Goal: Information Seeking & Learning: Learn about a topic

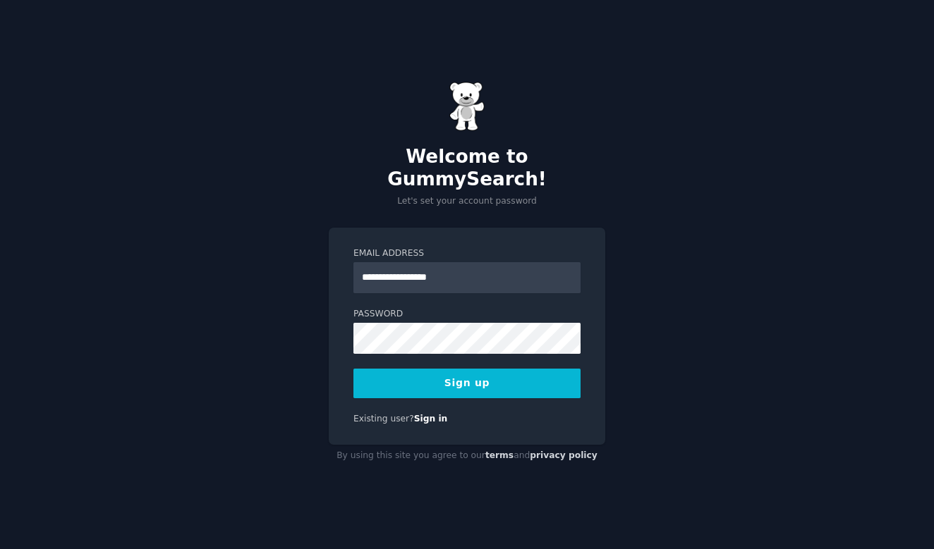
type input "**********"
click at [488, 371] on button "Sign up" at bounding box center [466, 384] width 227 height 30
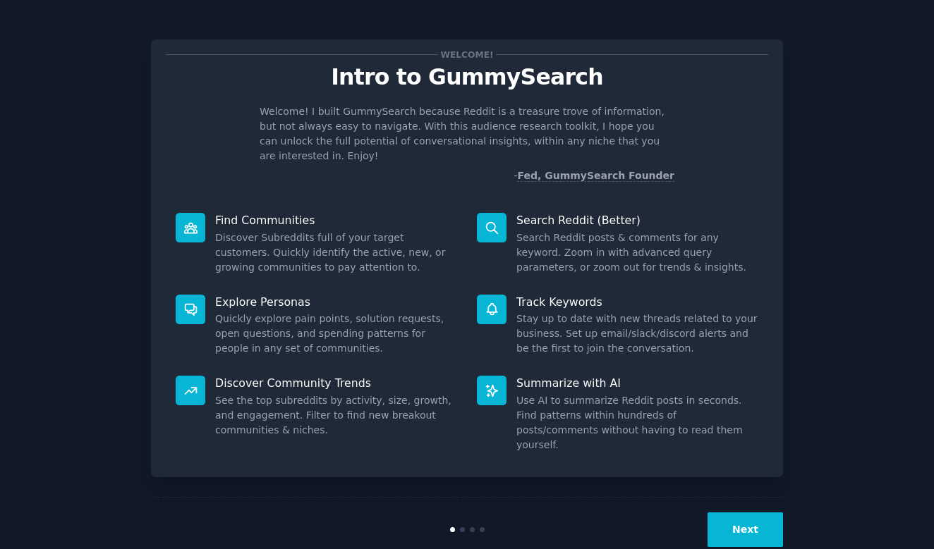
click at [738, 513] on button "Next" at bounding box center [744, 530] width 75 height 35
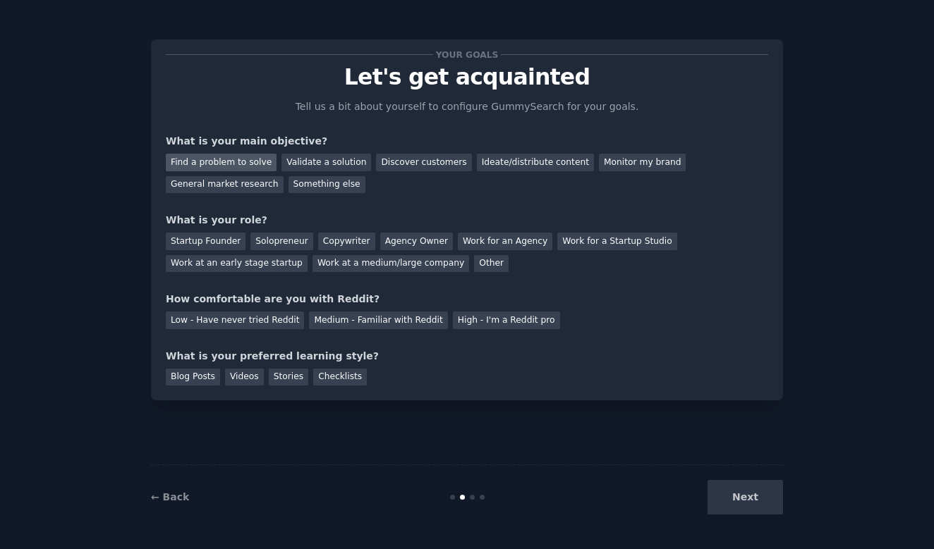
click at [221, 164] on div "Find a problem to solve" at bounding box center [221, 163] width 111 height 18
click at [281, 238] on div "Solopreneur" at bounding box center [281, 242] width 62 height 18
click at [753, 501] on div "Next" at bounding box center [677, 497] width 211 height 35
click at [762, 506] on div "Next" at bounding box center [677, 497] width 211 height 35
click at [240, 379] on div "Videos" at bounding box center [244, 378] width 39 height 18
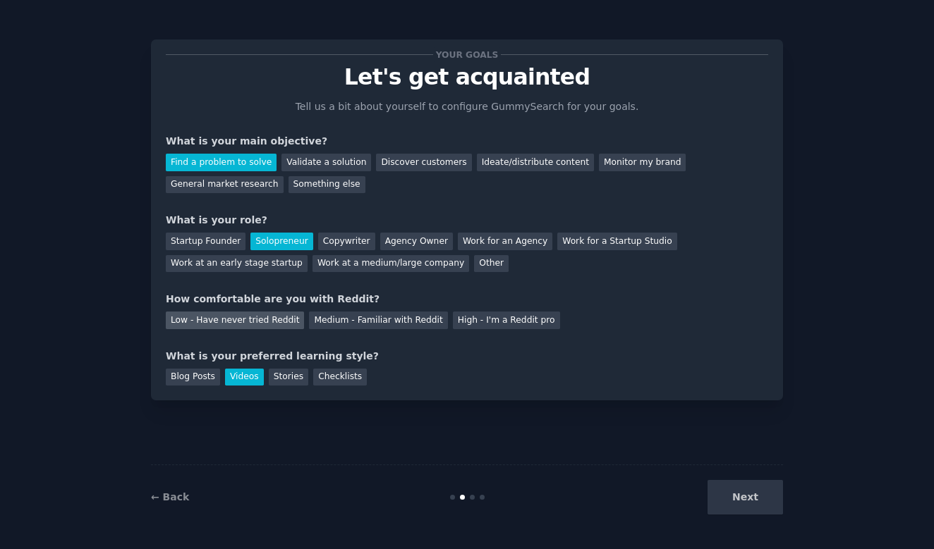
click at [262, 318] on div "Low - Have never tried Reddit" at bounding box center [235, 321] width 138 height 18
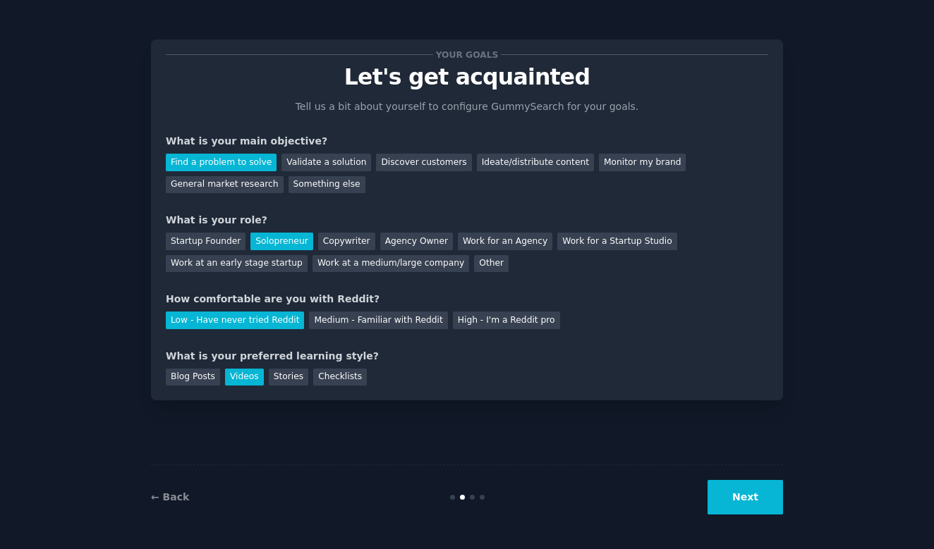
click at [762, 487] on button "Next" at bounding box center [744, 497] width 75 height 35
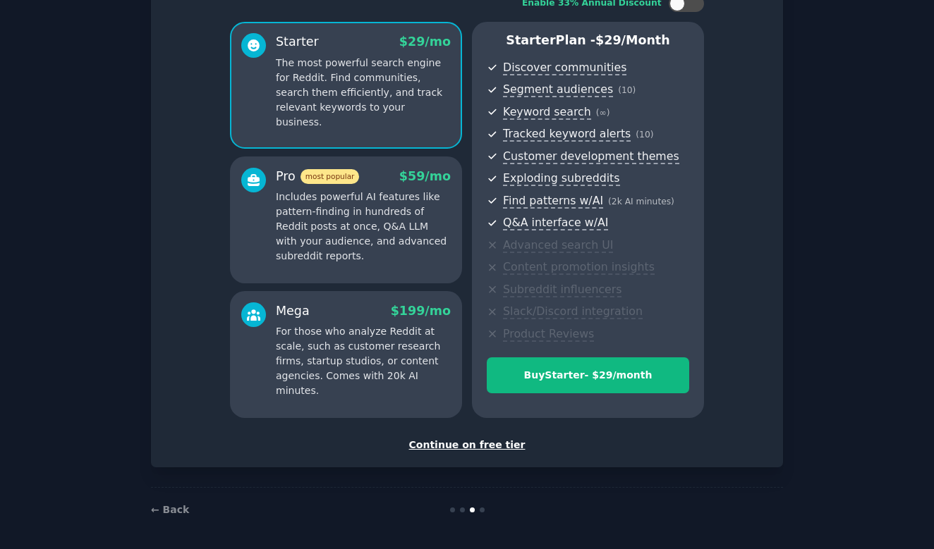
scroll to position [102, 0]
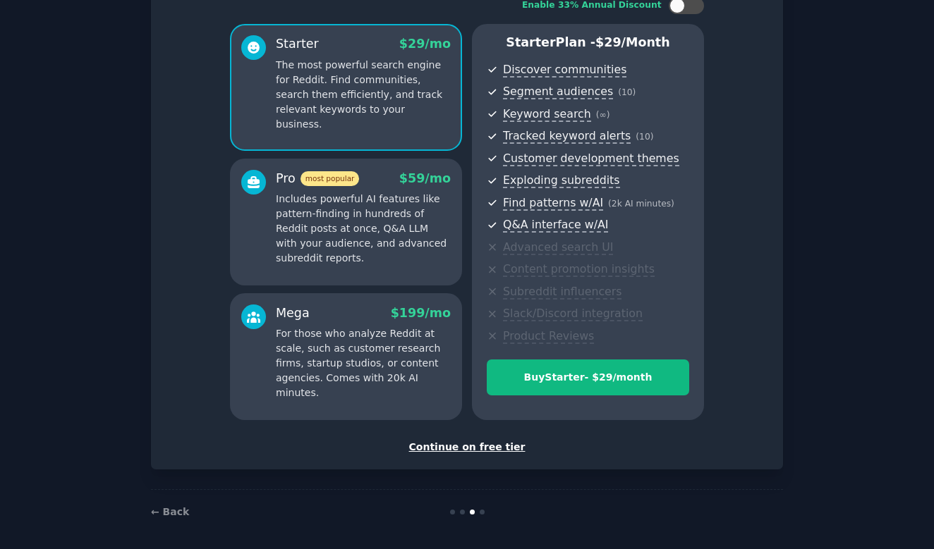
click at [463, 440] on div "Continue on free tier" at bounding box center [467, 447] width 602 height 15
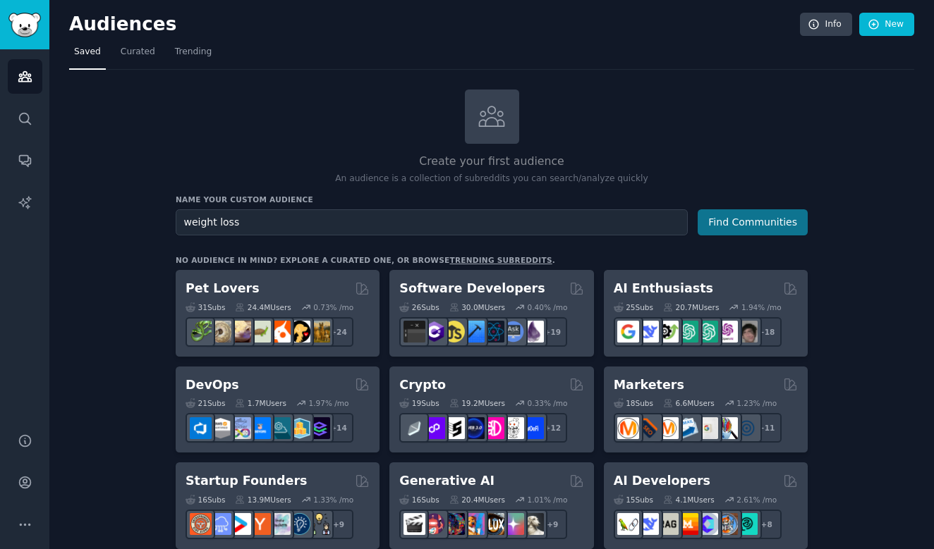
type input "weight loss"
click at [745, 222] on button "Find Communities" at bounding box center [752, 222] width 110 height 26
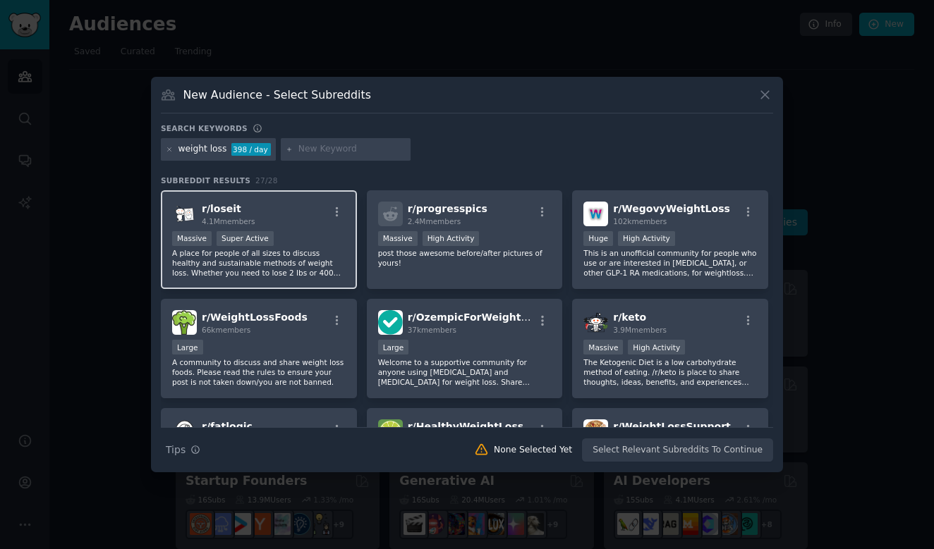
click at [291, 232] on div "Massive Super Active" at bounding box center [258, 240] width 173 height 18
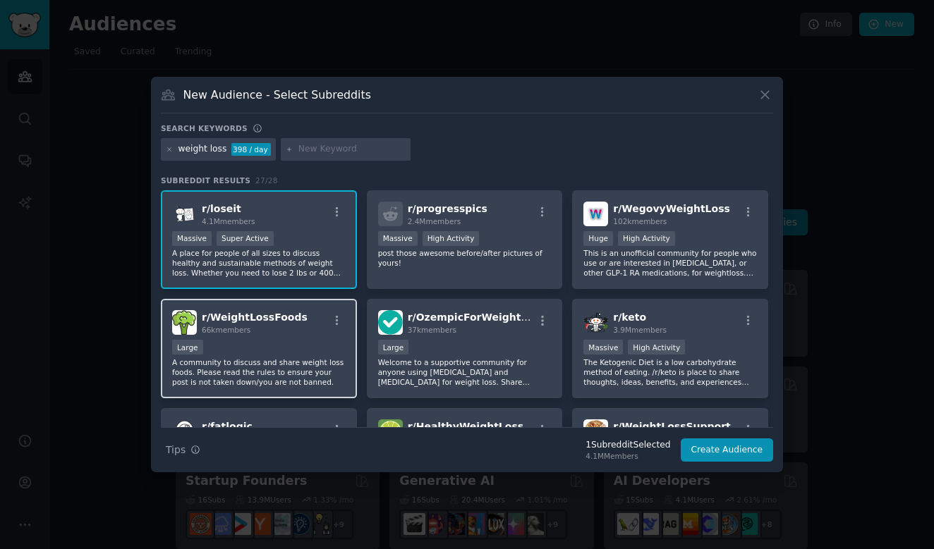
click at [319, 346] on div "Large" at bounding box center [258, 349] width 173 height 18
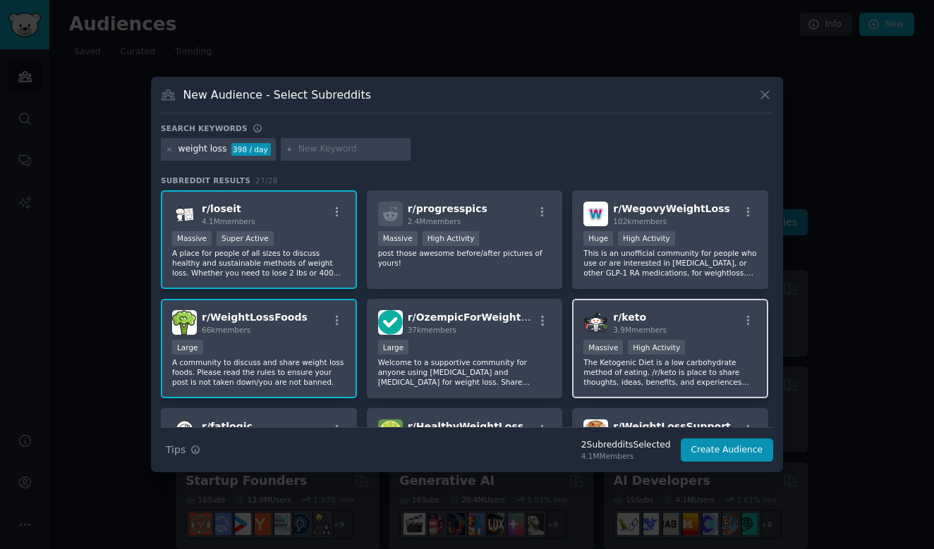
click at [737, 341] on div "1,000,000+ members Massive High Activity" at bounding box center [669, 349] width 173 height 18
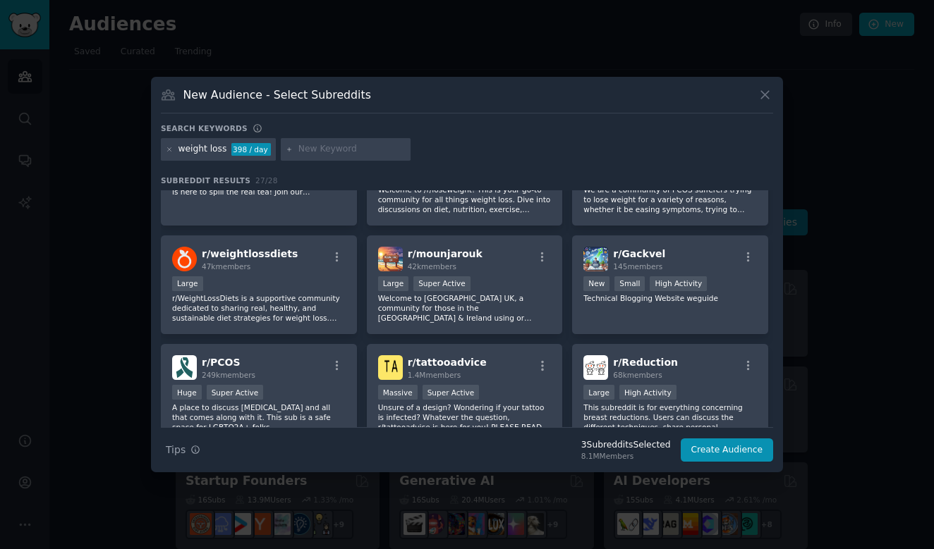
scroll to position [628, 0]
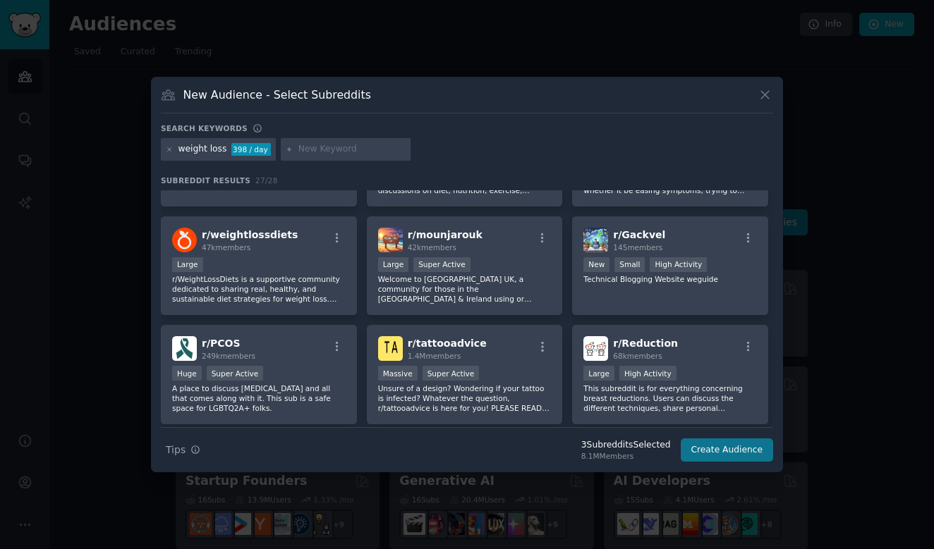
click at [757, 453] on button "Create Audience" at bounding box center [726, 451] width 93 height 24
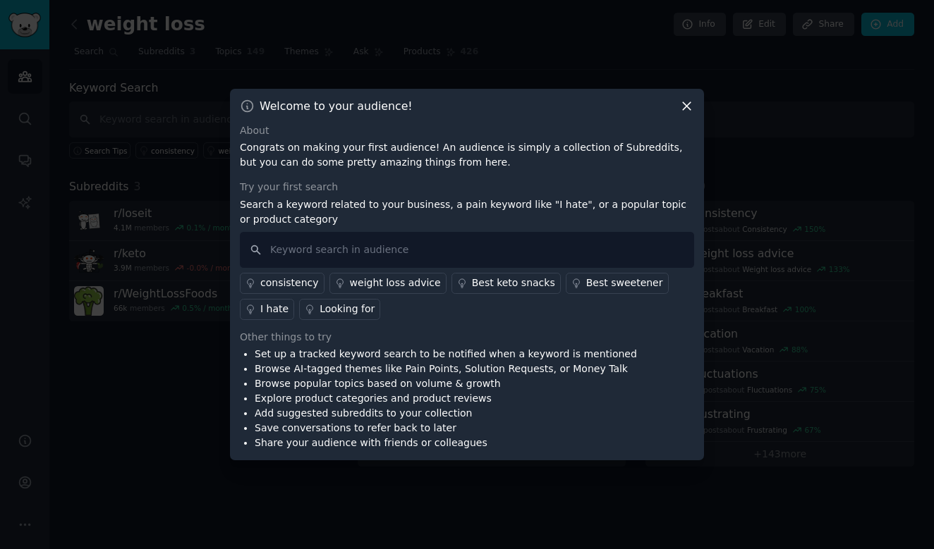
click at [688, 112] on icon at bounding box center [686, 106] width 15 height 15
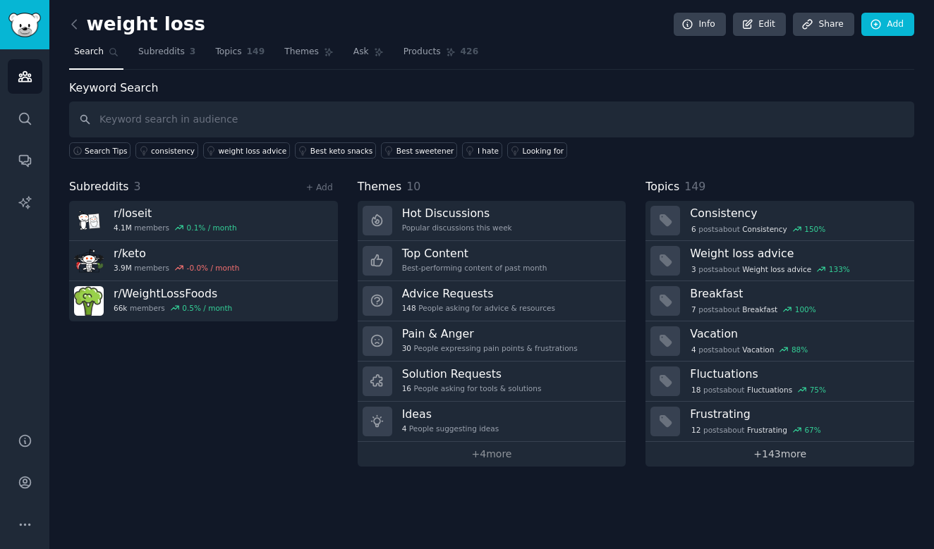
click at [800, 455] on link "+ 143 more" at bounding box center [779, 454] width 269 height 25
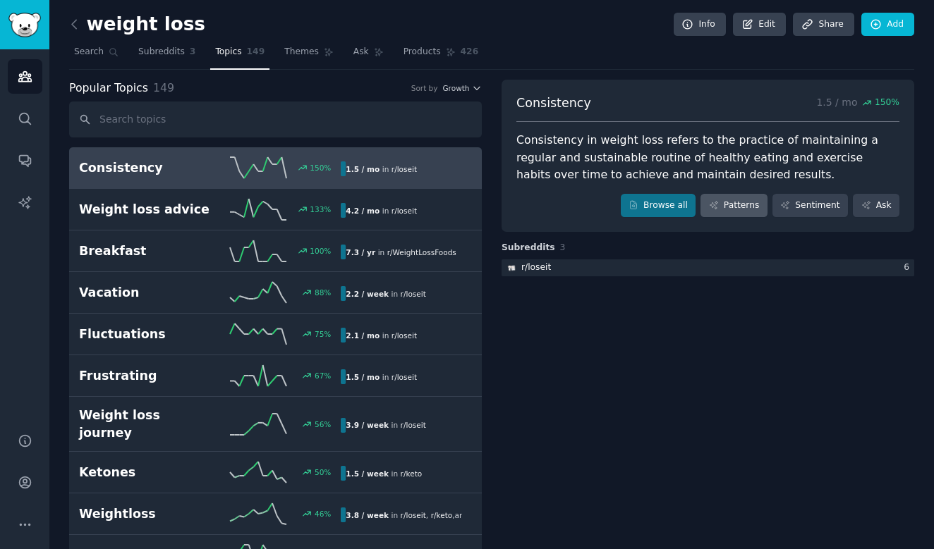
click at [715, 204] on icon at bounding box center [714, 205] width 10 height 10
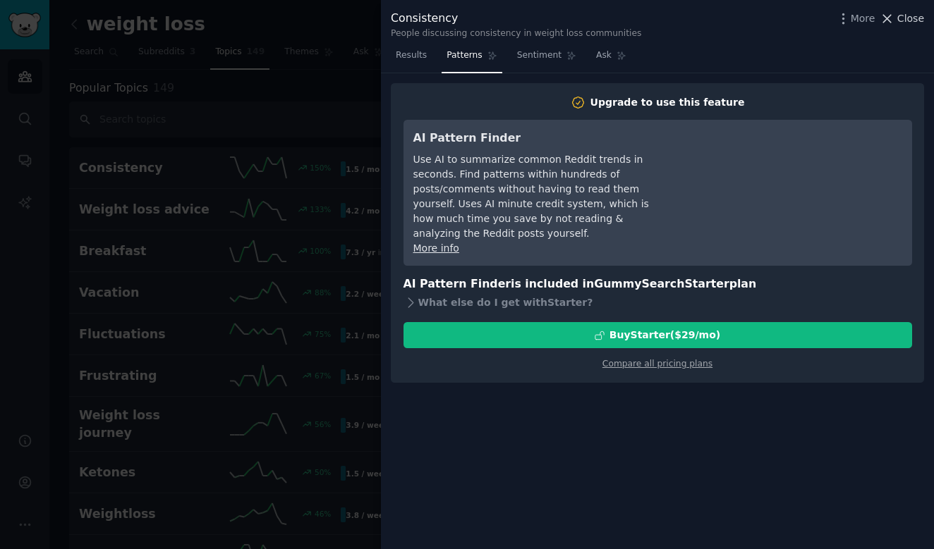
click at [910, 19] on span "Close" at bounding box center [910, 18] width 27 height 15
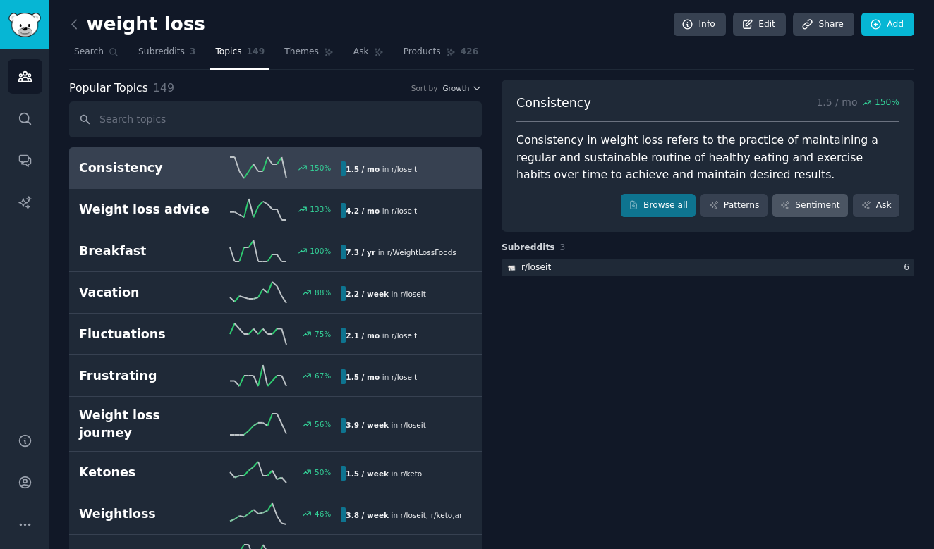
click at [810, 207] on link "Sentiment" at bounding box center [809, 206] width 75 height 24
click at [655, 210] on link "Browse all" at bounding box center [658, 206] width 75 height 24
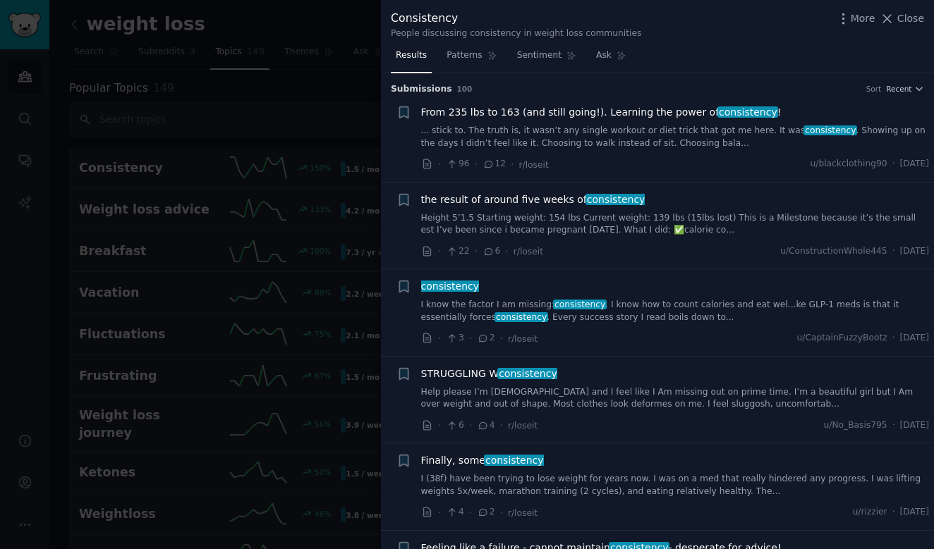
click at [457, 88] on span "100" at bounding box center [465, 89] width 16 height 8
click at [409, 47] on link "Results" at bounding box center [411, 58] width 41 height 29
click at [409, 95] on li "+ From 235 lbs to 163 (and still going!). Learning the power of consistency ! .…" at bounding box center [657, 138] width 553 height 87
click at [912, 95] on li "+ From 235 lbs to 163 (and still going!). Learning the power of consistency ! .…" at bounding box center [657, 138] width 553 height 87
click at [915, 87] on icon "button" at bounding box center [919, 89] width 10 height 10
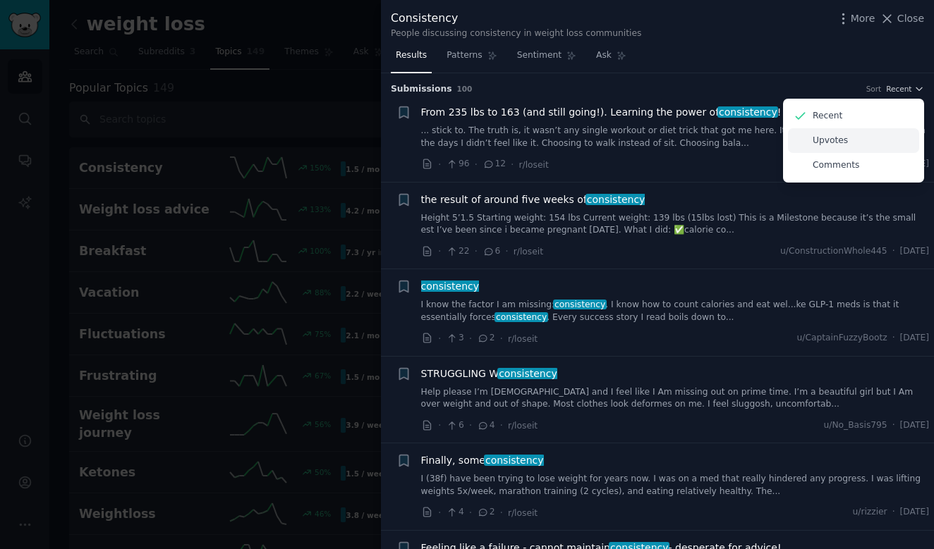
click at [839, 144] on p "Upvotes" at bounding box center [829, 141] width 35 height 13
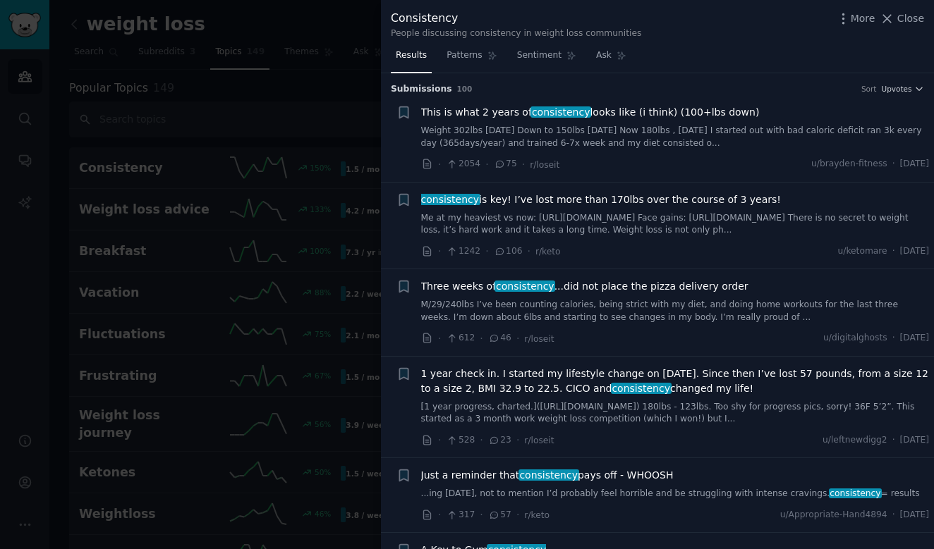
click at [852, 179] on li "+ This is what 2 years of consistency looks like (i think) (100+lbs down) Weigh…" at bounding box center [657, 138] width 553 height 87
click at [427, 163] on icon at bounding box center [427, 164] width 13 height 13
click at [322, 247] on div at bounding box center [467, 274] width 934 height 549
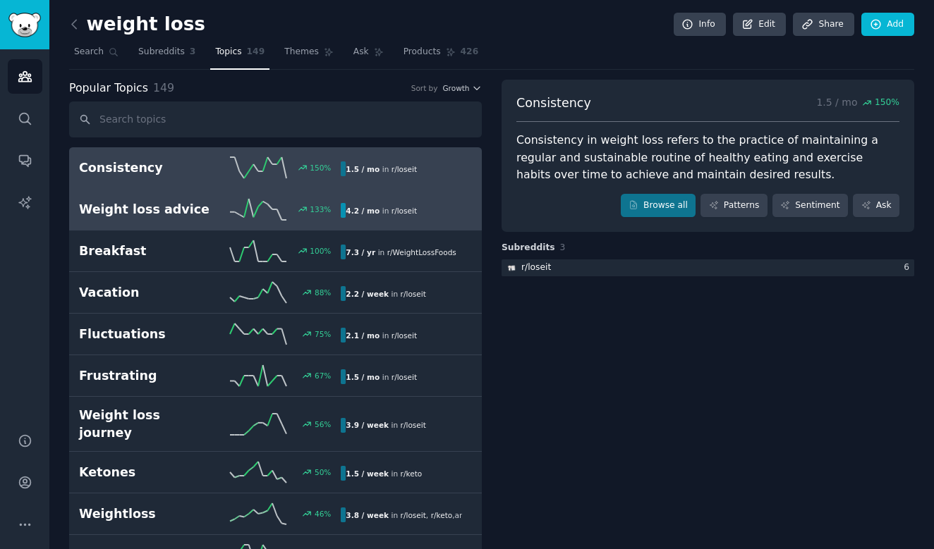
click at [164, 202] on h2 "Weight loss advice" at bounding box center [144, 210] width 131 height 18
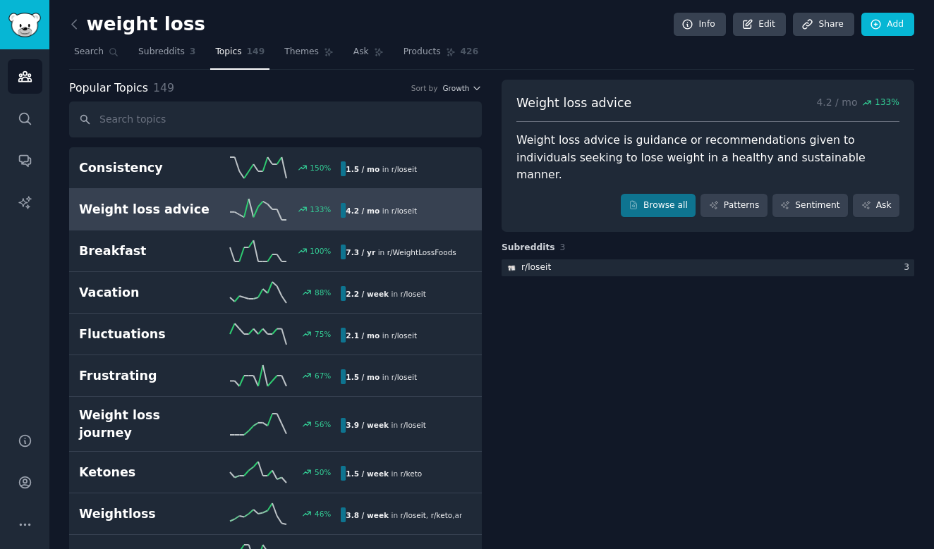
click at [470, 92] on div "Popular Topics 149 Sort by Growth" at bounding box center [275, 89] width 412 height 18
click at [476, 89] on icon "button" at bounding box center [477, 88] width 10 height 10
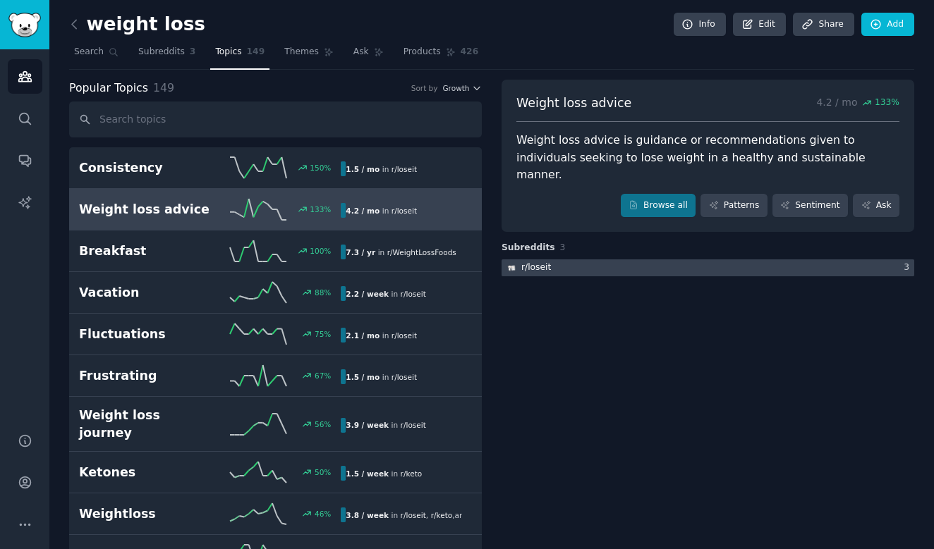
click at [562, 259] on div at bounding box center [707, 268] width 412 height 18
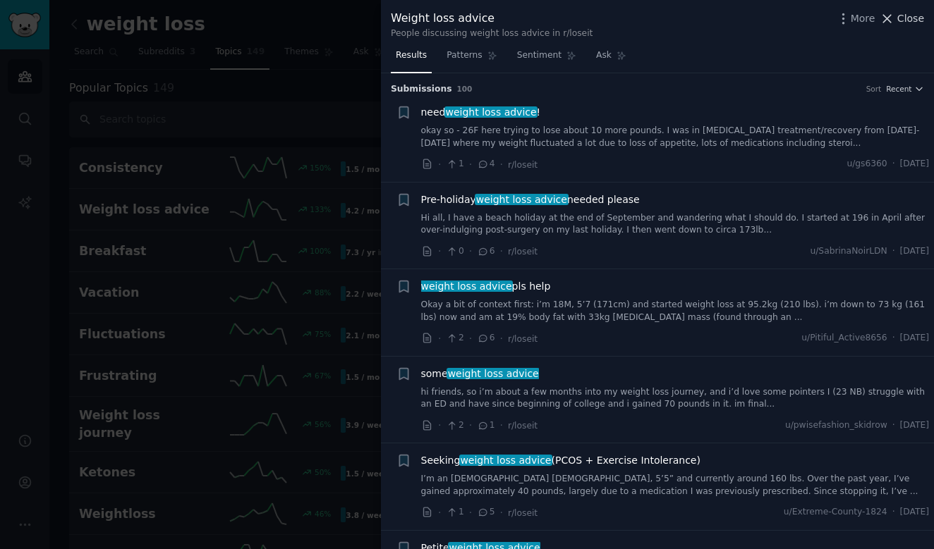
click at [893, 24] on icon at bounding box center [886, 18] width 15 height 15
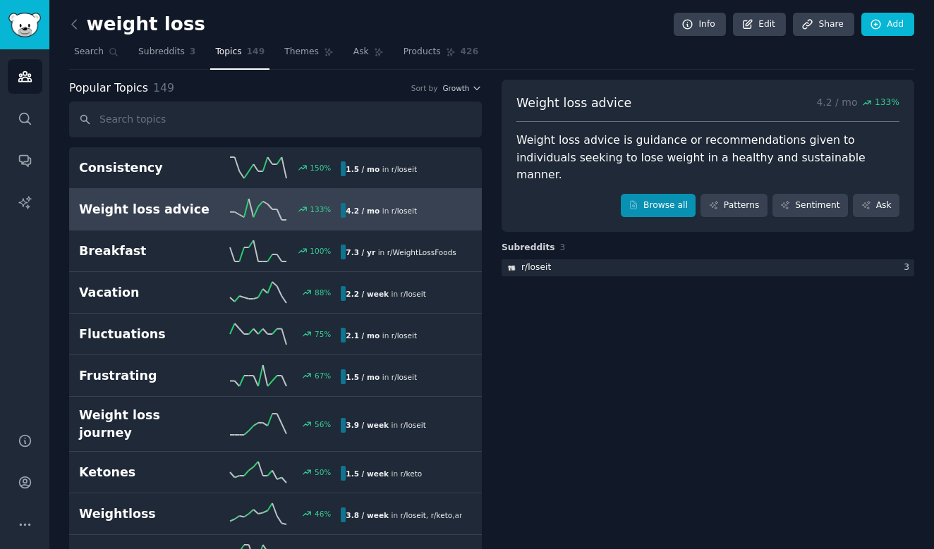
click at [663, 194] on link "Browse all" at bounding box center [658, 206] width 75 height 24
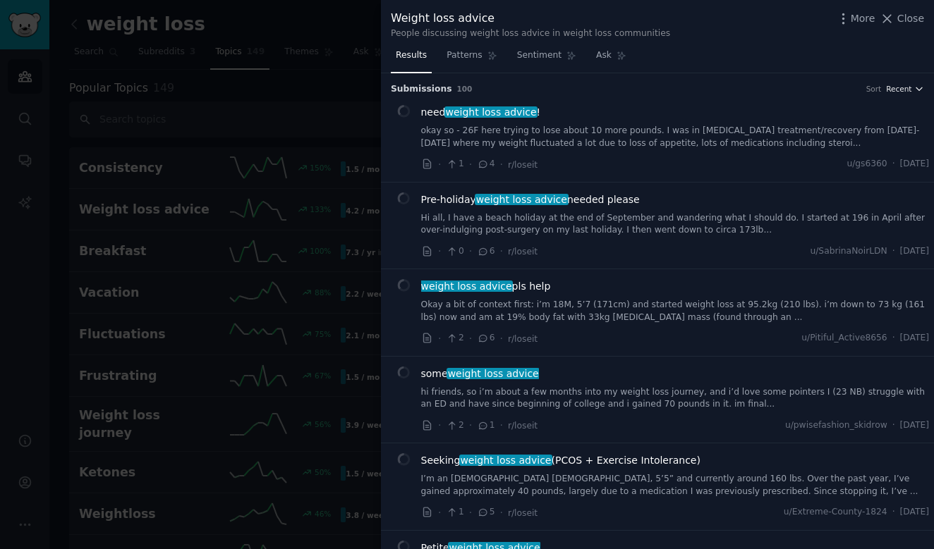
click at [909, 87] on button "Recent" at bounding box center [905, 89] width 38 height 10
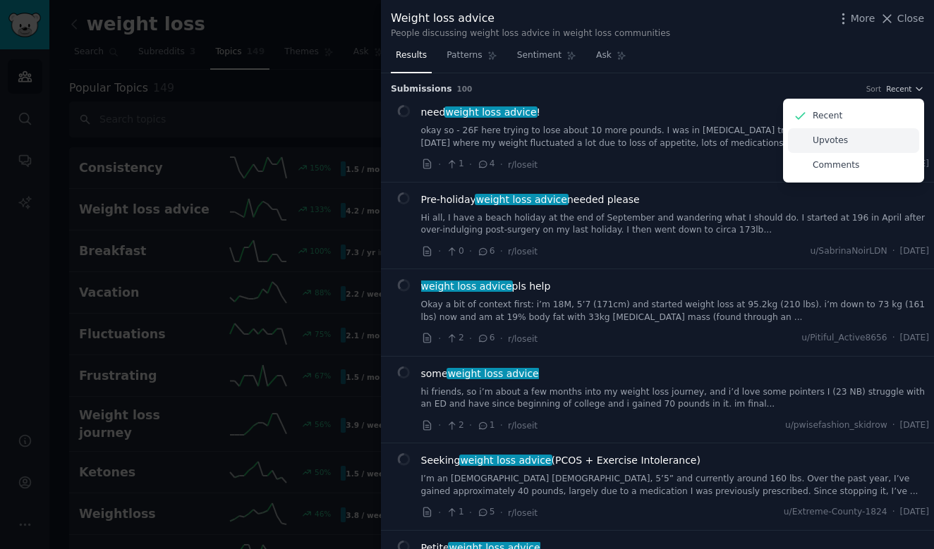
click at [854, 141] on div "Upvotes" at bounding box center [853, 140] width 131 height 25
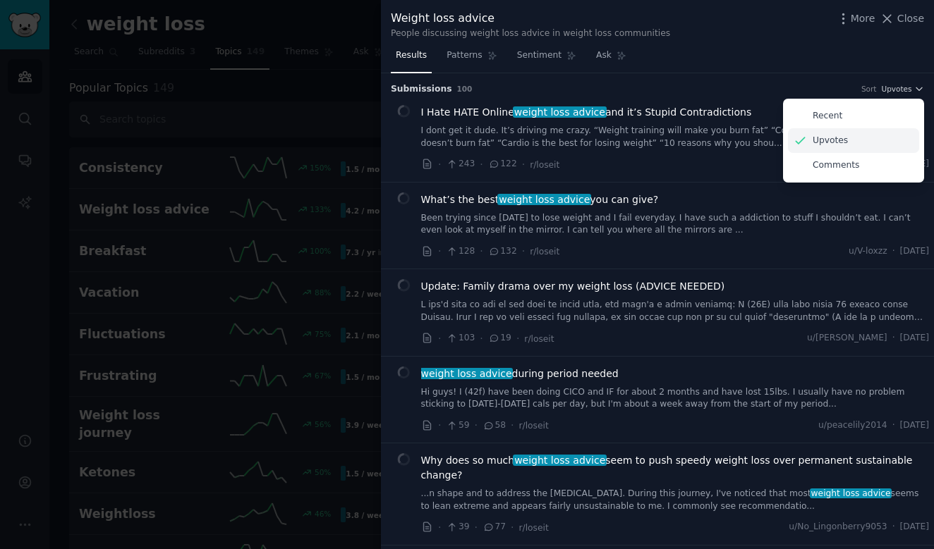
click at [854, 141] on div "Upvotes" at bounding box center [853, 140] width 131 height 25
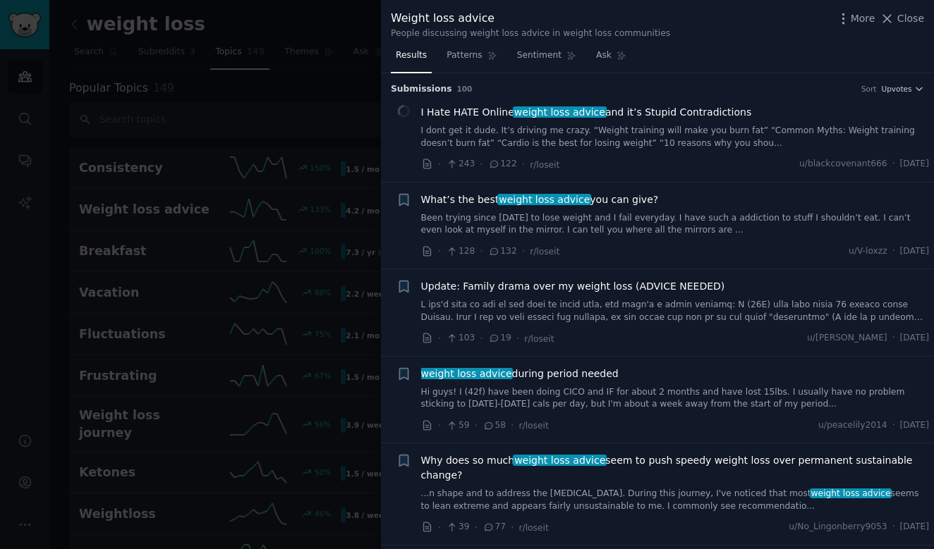
click at [683, 114] on span "I Hate HATE Online weight loss advice and it’s Stupid Contradictions" at bounding box center [586, 112] width 331 height 15
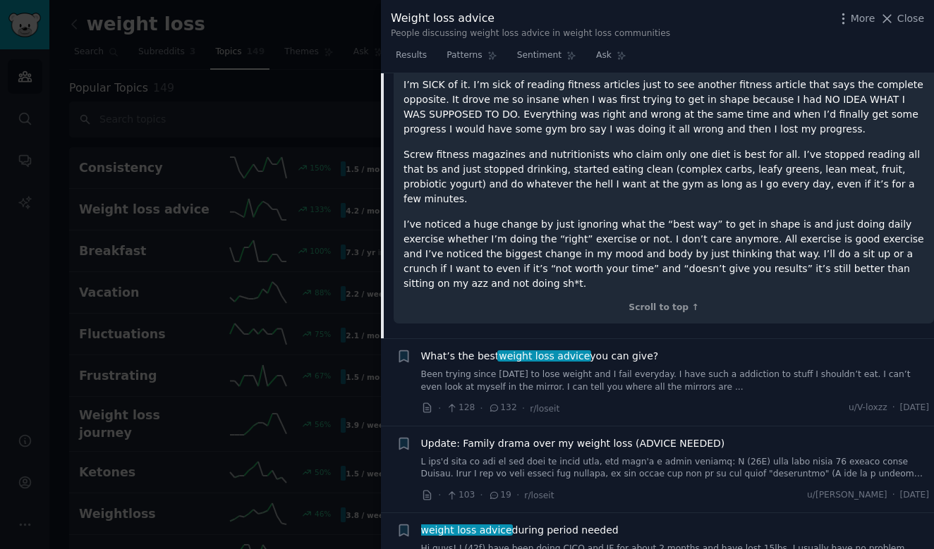
scroll to position [353, 0]
click at [668, 368] on link "Been trying since [DATE] to lose weight and I fail everyday. I have such a addi…" at bounding box center [675, 380] width 508 height 25
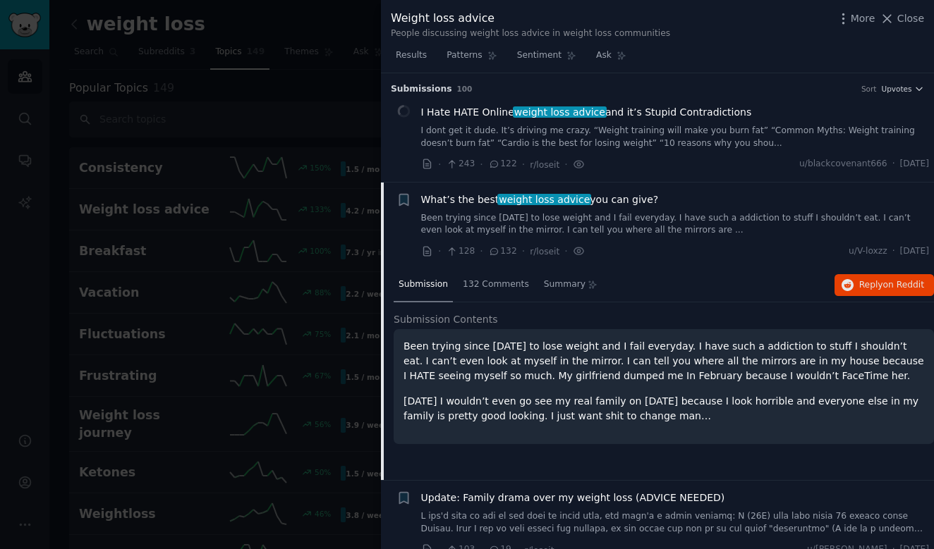
click at [669, 135] on link "I dont get it dude. It’s driving me crazy. “Weight training will make you burn …" at bounding box center [675, 137] width 508 height 25
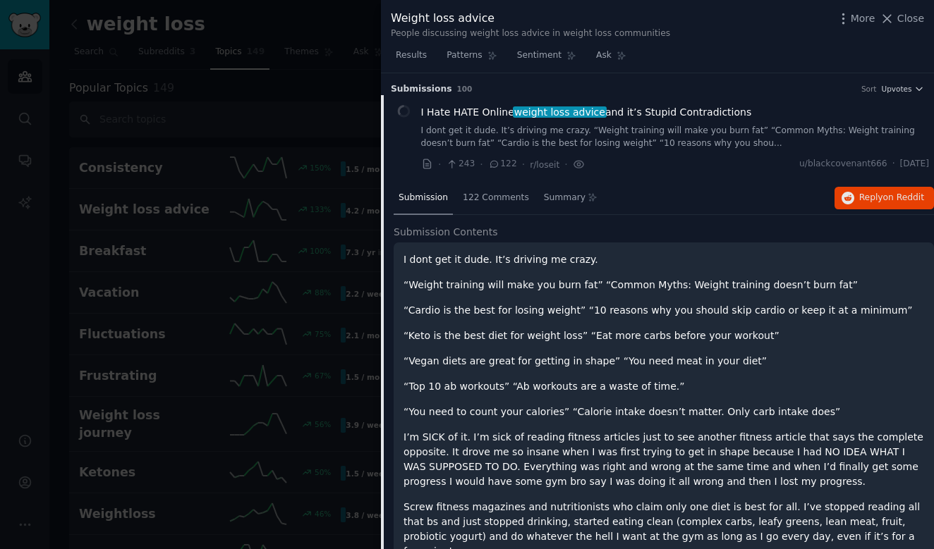
click at [463, 166] on span "243" at bounding box center [460, 164] width 29 height 13
click at [432, 195] on span "Submission" at bounding box center [422, 198] width 49 height 13
click at [428, 166] on icon at bounding box center [426, 163] width 7 height 9
click at [820, 325] on div "I dont get it dude. It’s driving me crazy. “Weight training will make you burn …" at bounding box center [663, 447] width 520 height 391
click at [862, 22] on span "More" at bounding box center [862, 18] width 25 height 15
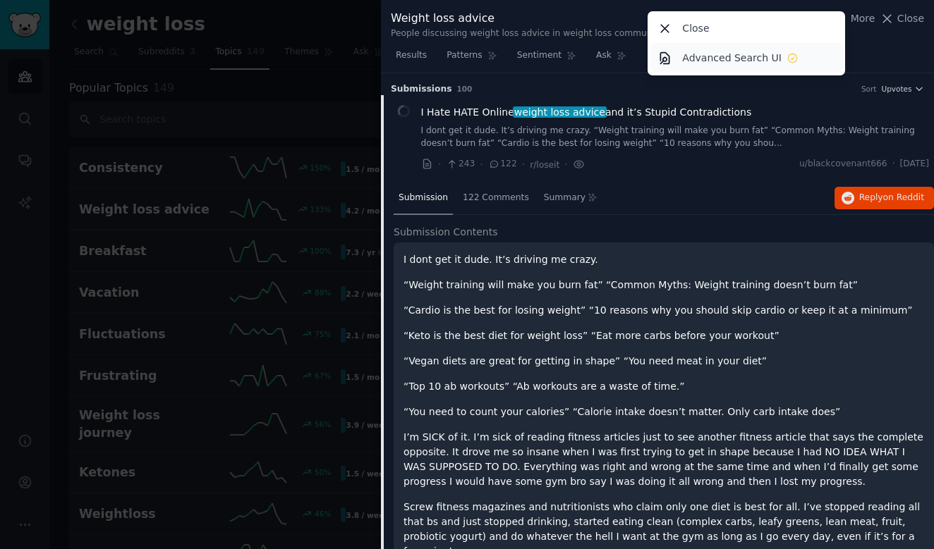
click at [756, 61] on p "Advanced Search UI" at bounding box center [731, 58] width 99 height 15
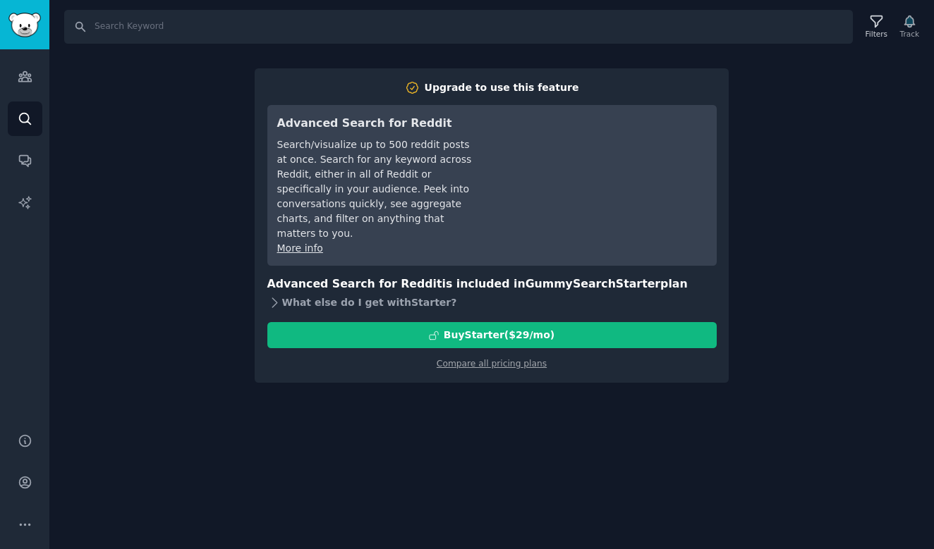
click at [385, 293] on div "What else do I get with Starter ?" at bounding box center [491, 303] width 449 height 20
